Goal: Task Accomplishment & Management: Manage account settings

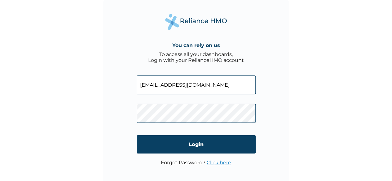
click at [187, 88] on input "[EMAIL_ADDRESS][DOMAIN_NAME]" at bounding box center [196, 85] width 119 height 19
paste input "[PERSON_NAME][EMAIL_ADDRESS][DOMAIN_NAME]"
click at [187, 88] on input "sugarboy14@[PERSON_NAME].zubairu@[DOMAIN_NAME]" at bounding box center [196, 85] width 119 height 19
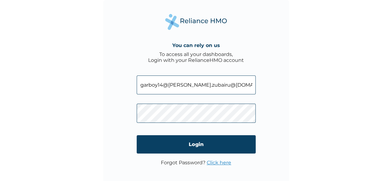
click at [187, 88] on input "sugarboy14@[PERSON_NAME].zubairu@[DOMAIN_NAME]" at bounding box center [196, 85] width 119 height 19
paste input "zan.zubairu@beloxxigroup"
type input "[PERSON_NAME][EMAIL_ADDRESS][DOMAIN_NAME]"
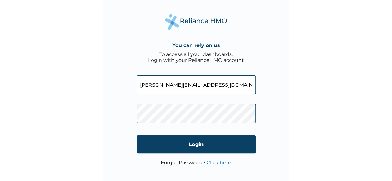
click at [215, 160] on form "[PERSON_NAME][EMAIL_ADDRESS][DOMAIN_NAME] Login" at bounding box center [196, 114] width 119 height 91
click at [217, 162] on link "Click here" at bounding box center [219, 163] width 24 height 6
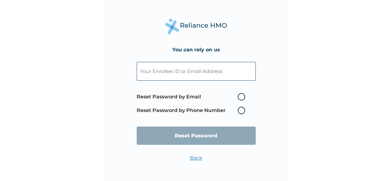
drag, startPoint x: 197, startPoint y: 60, endPoint x: 197, endPoint y: 68, distance: 7.4
click at [197, 60] on form "Reset Password by Email Reset Password by Phone Number Reset Password" at bounding box center [196, 104] width 119 height 96
click at [195, 67] on input "text" at bounding box center [196, 71] width 119 height 19
paste input "[PERSON_NAME][EMAIL_ADDRESS][DOMAIN_NAME]"
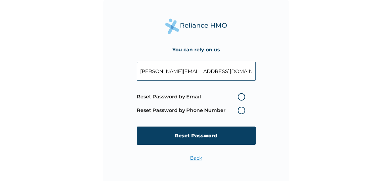
type input "[PERSON_NAME][EMAIL_ADDRESS][DOMAIN_NAME]"
drag, startPoint x: 188, startPoint y: 45, endPoint x: 192, endPoint y: 46, distance: 3.9
click at [188, 44] on div "You can rely on us" at bounding box center [196, 50] width 54 height 12
click at [242, 100] on label "Reset Password by Email" at bounding box center [193, 96] width 112 height 7
click at [239, 100] on input "Reset Password by Email" at bounding box center [234, 97] width 10 height 10
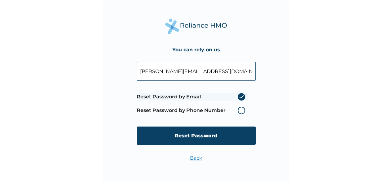
radio input "true"
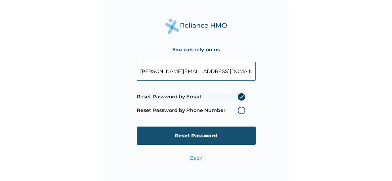
click at [209, 140] on input "Reset Password" at bounding box center [196, 136] width 119 height 18
